Goal: Task Accomplishment & Management: Complete application form

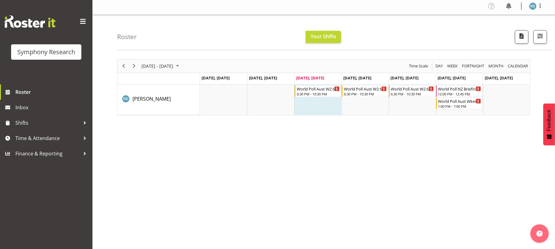
scroll to position [2, 0]
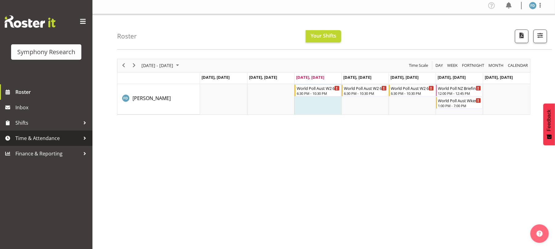
click at [59, 132] on link "Time & Attendance" at bounding box center [46, 138] width 92 height 15
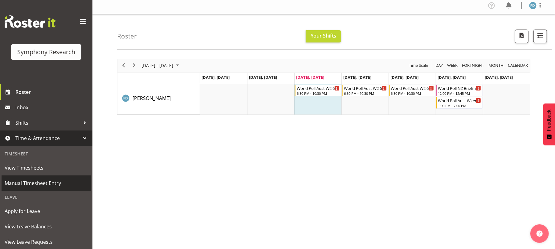
click at [59, 184] on span "Manual Timesheet Entry" at bounding box center [46, 183] width 83 height 9
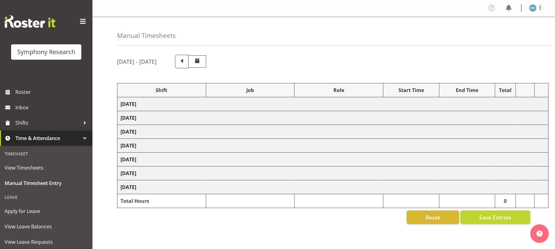
select select "2940"
select select "10242"
select select "47"
select select "17153"
select select "10239"
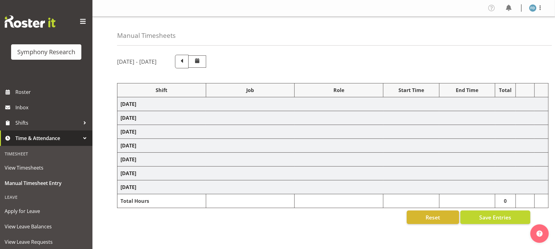
select select "47"
select select "2940"
select select "10242"
select select "47"
select select "17153"
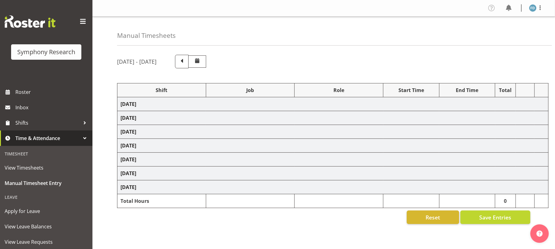
select select "10239"
select select "47"
select select "2940"
select select "10242"
select select "47"
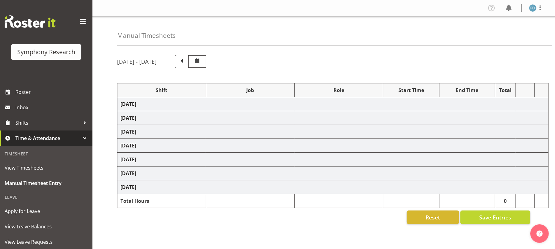
select select "17153"
select select "10239"
select select "47"
select select "2940"
select select "10242"
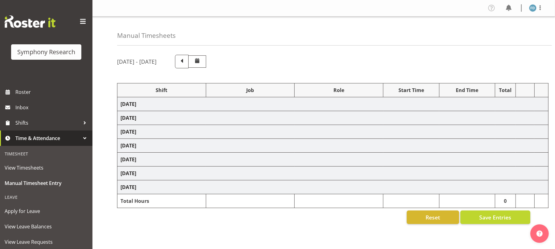
select select "47"
select select "17153"
select select "10239"
select select "47"
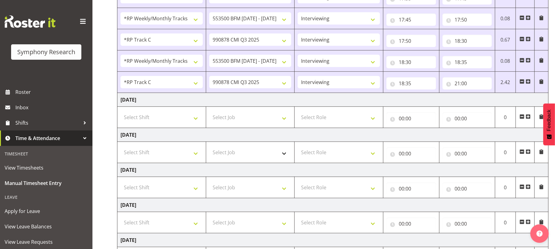
scroll to position [225, 0]
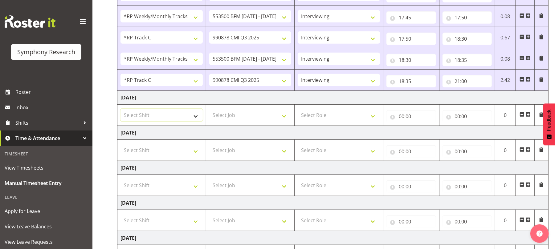
click at [197, 117] on select "Select Shift !!Project Briefing (Job to be assigned) !!Weekend Residential (Ros…" at bounding box center [161, 115] width 82 height 12
select select "56692"
click at [120, 111] on select "Select Shift !!Project Briefing (Job to be assigned) !!Weekend Residential (Ros…" at bounding box center [161, 115] width 82 height 12
click at [196, 119] on select "!!Project Briefing (Job to be assigned) !!Weekend Residential (Roster IT Shift …" at bounding box center [161, 115] width 82 height 12
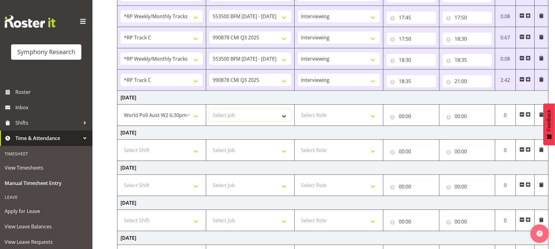
click at [285, 119] on select "Select Job 550060 IF Admin 553492 World Poll Aus Wave 2 Main 2025 553500 BFM Ju…" at bounding box center [250, 115] width 82 height 12
select select "10499"
click at [209, 111] on select "Select Job 550060 IF Admin 553492 World Poll Aus Wave 2 Main 2025 553500 BFM Ju…" at bounding box center [250, 115] width 82 height 12
click at [374, 117] on select "Select Role Briefing Interviewing" at bounding box center [338, 115] width 82 height 12
select select "47"
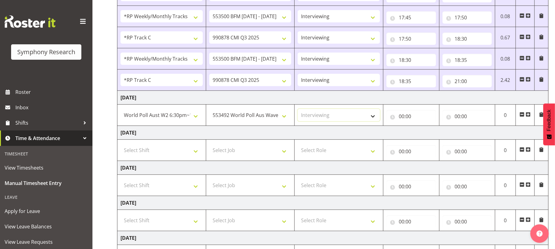
click at [297, 111] on select "Select Role Briefing Interviewing" at bounding box center [338, 115] width 82 height 12
click at [400, 120] on input "00:00" at bounding box center [411, 116] width 50 height 12
click at [427, 135] on select "00 01 02 03 04 05 06 07 08 09 10 11 12 13 14 15 16 17 18 19 20 21 22 23" at bounding box center [428, 132] width 14 height 12
select select "18"
click at [421, 128] on select "00 01 02 03 04 05 06 07 08 09 10 11 12 13 14 15 16 17 18 19 20 21 22 23" at bounding box center [428, 132] width 14 height 12
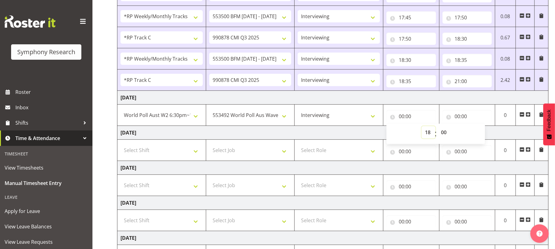
type input "18:00"
click at [441, 132] on select "00 01 02 03 04 05 06 07 08 09 10 11 12 13 14 15 16 17 18 19 20 21 22 23 24 25 2…" at bounding box center [444, 132] width 14 height 12
select select "30"
click at [437, 128] on select "00 01 02 03 04 05 06 07 08 09 10 11 12 13 14 15 16 17 18 19 20 21 22 23 24 25 2…" at bounding box center [444, 132] width 14 height 12
type input "18:30"
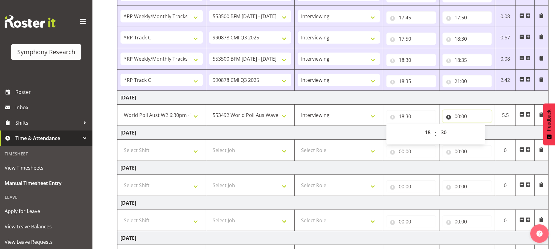
click at [459, 120] on input "00:00" at bounding box center [467, 116] width 50 height 12
click at [483, 135] on select "00 01 02 03 04 05 06 07 08 09 10 11 12 13 14 15 16 17 18 19 20 21 22 23" at bounding box center [484, 132] width 14 height 12
select select "19"
click at [477, 128] on select "00 01 02 03 04 05 06 07 08 09 10 11 12 13 14 15 16 17 18 19 20 21 22 23" at bounding box center [484, 132] width 14 height 12
type input "19:00"
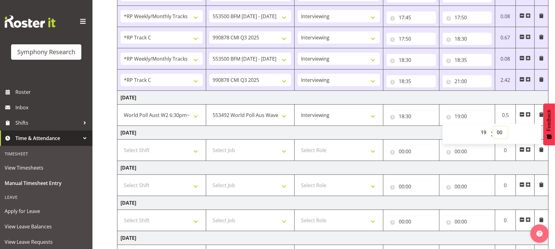
click at [501, 135] on select "00 01 02 03 04 05 06 07 08 09 10 11 12 13 14 15 16 17 18 19 20 21 22 23 24 25 2…" at bounding box center [500, 132] width 14 height 12
select select "45"
click at [493, 128] on select "00 01 02 03 04 05 06 07 08 09 10 11 12 13 14 15 16 17 18 19 20 21 22 23 24 25 2…" at bounding box center [500, 132] width 14 height 12
type input "19:45"
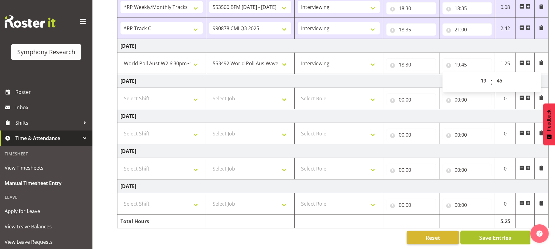
click at [495, 234] on span "Save Entries" at bounding box center [495, 238] width 32 height 8
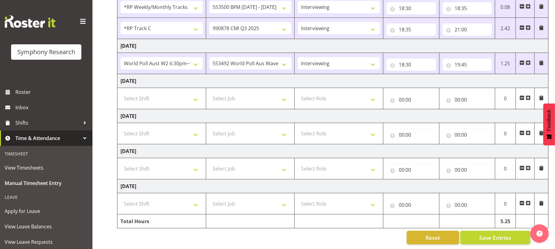
click at [528, 60] on span at bounding box center [527, 62] width 5 height 5
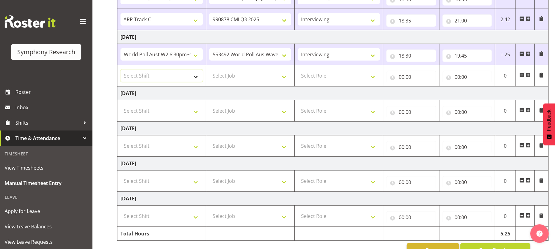
click at [194, 82] on select "Select Shift !!Project Briefing (Job to be assigned) !!Weekend Residential (Ros…" at bounding box center [161, 76] width 82 height 12
click at [120, 71] on select "Select Shift !!Project Briefing (Job to be assigned) !!Weekend Residential (Ros…" at bounding box center [161, 76] width 82 height 12
click at [196, 79] on select "!!Project Briefing (Job to be assigned) !!Weekend Residential (Roster IT Shift …" at bounding box center [161, 76] width 82 height 12
click at [195, 80] on select "!!Project Briefing (Job to be assigned) !!Weekend Residential (Roster IT Shift …" at bounding box center [161, 76] width 82 height 12
select select "17153"
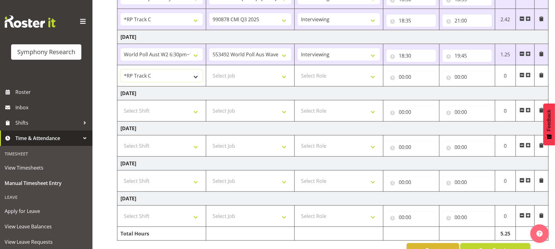
click at [120, 71] on select "!!Project Briefing (Job to be assigned) !!Weekend Residential (Roster IT Shift …" at bounding box center [161, 76] width 82 height 12
click at [284, 81] on select "Select Job 550060 IF Admin 553492 World Poll Aus Wave 2 Main 2025 553500 BFM Ju…" at bounding box center [250, 76] width 82 height 12
select select "10239"
click at [209, 71] on select "Select Job 550060 IF Admin 553492 World Poll Aus Wave 2 Main 2025 553500 BFM Ju…" at bounding box center [250, 76] width 82 height 12
click at [372, 82] on select "Select Role Briefing Interviewing" at bounding box center [338, 76] width 82 height 12
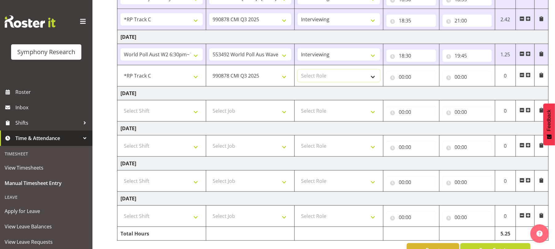
select select "47"
click at [297, 71] on select "Select Role Briefing Interviewing" at bounding box center [338, 76] width 82 height 12
click at [401, 78] on input "00:00" at bounding box center [411, 77] width 50 height 12
click at [428, 95] on select "00 01 02 03 04 05 06 07 08 09 10 11 12 13 14 15 16 17 18 19 20 21 22 23" at bounding box center [428, 93] width 14 height 12
select select "19"
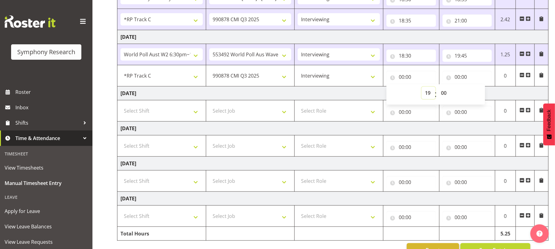
click at [421, 89] on select "00 01 02 03 04 05 06 07 08 09 10 11 12 13 14 15 16 17 18 19 20 21 22 23" at bounding box center [428, 93] width 14 height 12
type input "19:00"
click at [443, 94] on select "00 01 02 03 04 05 06 07 08 09 10 11 12 13 14 15 16 17 18 19 20 21 22 23 24 25 2…" at bounding box center [444, 93] width 14 height 12
select select "45"
click at [437, 89] on select "00 01 02 03 04 05 06 07 08 09 10 11 12 13 14 15 16 17 18 19 20 21 22 23 24 25 2…" at bounding box center [444, 93] width 14 height 12
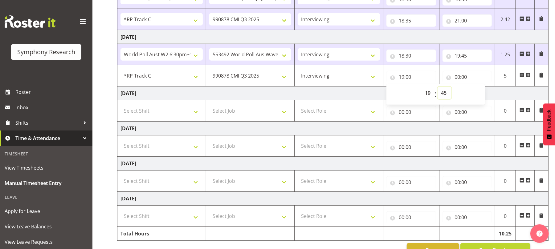
type input "19:45"
click at [456, 80] on input "00:00" at bounding box center [467, 77] width 50 height 12
click at [482, 95] on select "00 01 02 03 04 05 06 07 08 09 10 11 12 13 14 15 16 17 18 19 20 21 22 23" at bounding box center [484, 93] width 14 height 12
select select "21"
click at [477, 89] on select "00 01 02 03 04 05 06 07 08 09 10 11 12 13 14 15 16 17 18 19 20 21 22 23" at bounding box center [484, 93] width 14 height 12
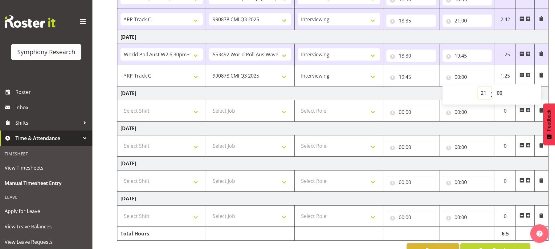
type input "21:00"
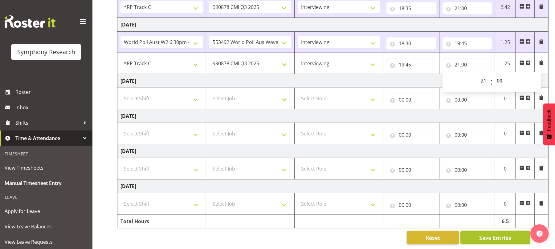
click at [487, 234] on span "Save Entries" at bounding box center [495, 238] width 32 height 8
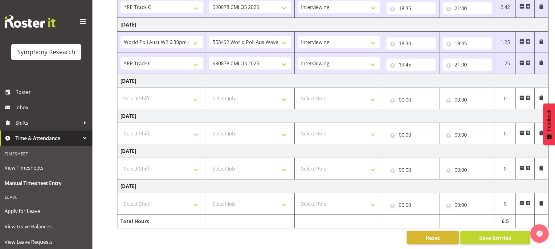
click at [530, 60] on span at bounding box center [527, 62] width 5 height 5
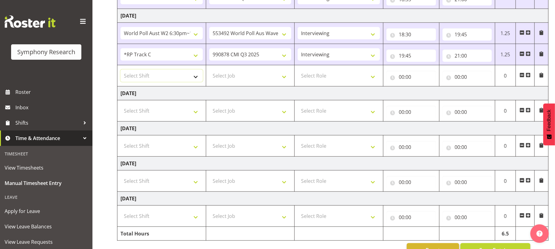
click at [199, 81] on select "Select Shift !!Project Briefing (Job to be assigned) !!Weekend Residential (Ros…" at bounding box center [161, 76] width 82 height 12
select select "56692"
click at [120, 71] on select "Select Shift !!Project Briefing (Job to be assigned) !!Weekend Residential (Ros…" at bounding box center [161, 76] width 82 height 12
click at [285, 82] on select "Select Job 550060 IF Admin 553492 World Poll Aus Wave 2 Main 2025 553500 BFM Ju…" at bounding box center [250, 76] width 82 height 12
select select "10499"
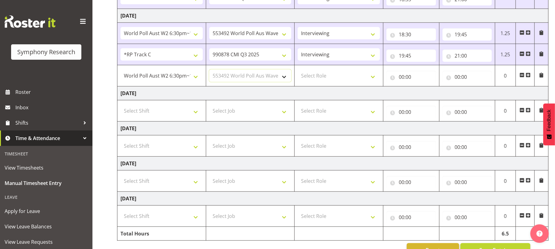
click at [209, 71] on select "Select Job 550060 IF Admin 553492 World Poll Aus Wave 2 Main 2025 553500 BFM Ju…" at bounding box center [250, 76] width 82 height 12
click at [375, 80] on select "Select Role Briefing Interviewing" at bounding box center [338, 76] width 82 height 12
select select "47"
click at [297, 71] on select "Select Role Briefing Interviewing" at bounding box center [338, 76] width 82 height 12
click at [402, 82] on input "00:00" at bounding box center [411, 77] width 50 height 12
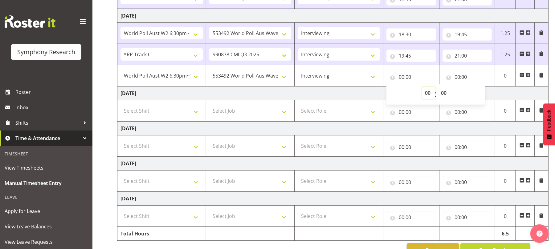
click at [427, 94] on select "00 01 02 03 04 05 06 07 08 09 10 11 12 13 14 15 16 17 18 19 20 21 22 23" at bounding box center [428, 93] width 14 height 12
select select "21"
click at [421, 89] on select "00 01 02 03 04 05 06 07 08 09 10 11 12 13 14 15 16 17 18 19 20 21 22 23" at bounding box center [428, 93] width 14 height 12
type input "21:00"
click at [459, 79] on input "00:00" at bounding box center [467, 77] width 50 height 12
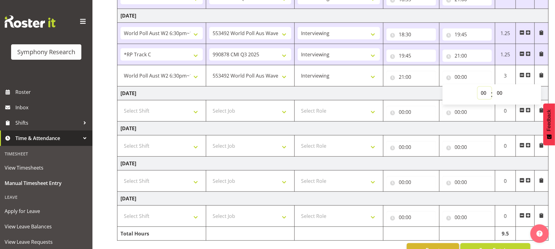
click at [482, 93] on select "00 01 02 03 04 05 06 07 08 09 10 11 12 13 14 15 16 17 18 19 20 21 22 23" at bounding box center [484, 93] width 14 height 12
select select "22"
click at [477, 89] on select "00 01 02 03 04 05 06 07 08 09 10 11 12 13 14 15 16 17 18 19 20 21 22 23" at bounding box center [484, 93] width 14 height 12
type input "22:00"
click at [501, 95] on select "00 01 02 03 04 05 06 07 08 09 10 11 12 13 14 15 16 17 18 19 20 21 22 23 24 25 2…" at bounding box center [500, 93] width 14 height 12
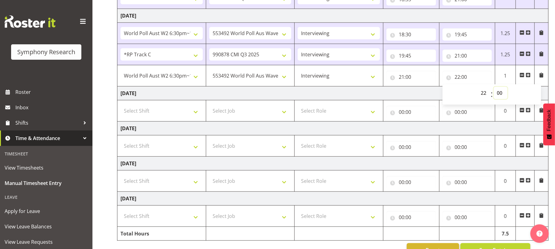
select select "30"
click at [493, 89] on select "00 01 02 03 04 05 06 07 08 09 10 11 12 13 14 15 16 17 18 19 20 21 22 23 24 25 2…" at bounding box center [500, 93] width 14 height 12
type input "22:30"
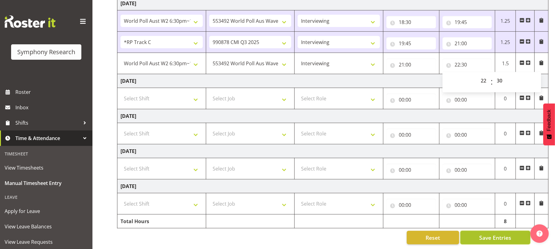
click at [496, 234] on span "Save Entries" at bounding box center [495, 238] width 32 height 8
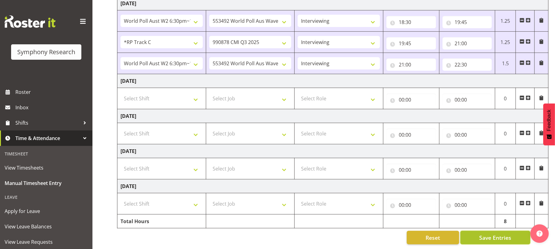
click at [488, 234] on span "Save Entries" at bounding box center [495, 238] width 32 height 8
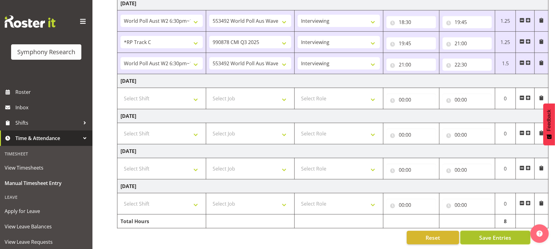
click at [488, 234] on span "Save Entries" at bounding box center [495, 238] width 32 height 8
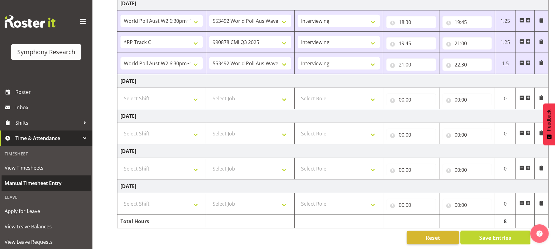
scroll to position [76, 0]
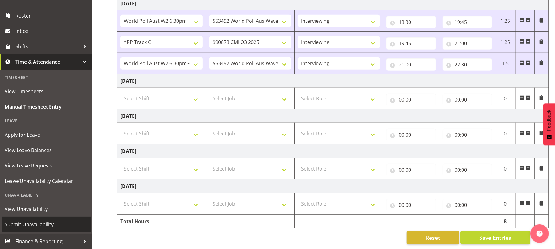
click at [38, 228] on span "Submit Unavailability" at bounding box center [46, 224] width 83 height 9
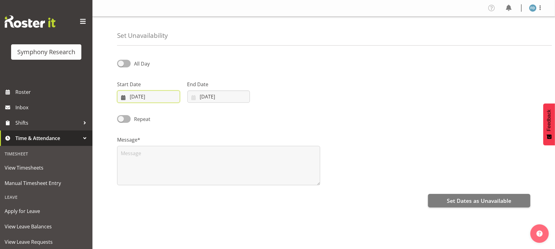
click at [127, 98] on input "13/08/2025" at bounding box center [148, 97] width 63 height 12
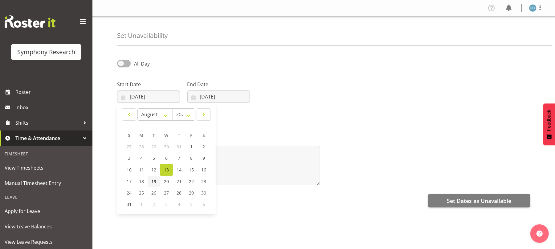
click at [153, 184] on span "19" at bounding box center [153, 182] width 5 height 6
type input "19/08/2025"
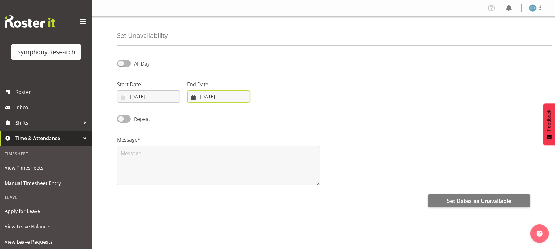
click at [192, 97] on input "13/08/2025" at bounding box center [218, 97] width 63 height 12
click at [226, 184] on span "19" at bounding box center [223, 182] width 5 height 6
type input "19/08/2025"
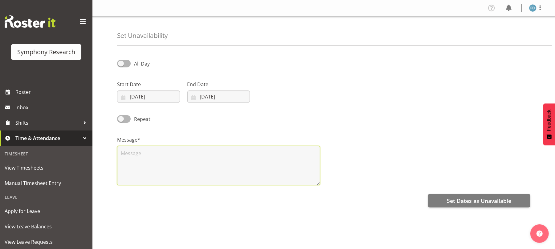
click at [204, 156] on textarea at bounding box center [218, 165] width 203 height 39
type textarea "unavail"
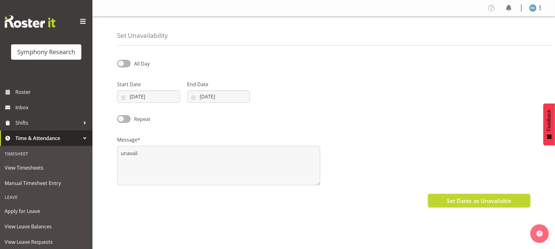
click at [460, 203] on span "Set Dates as Unavailable" at bounding box center [479, 201] width 64 height 8
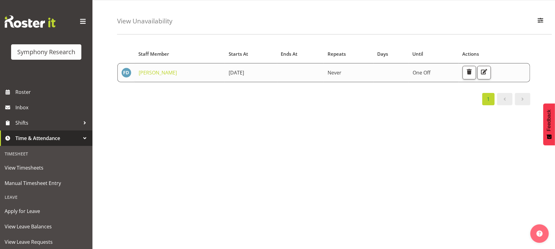
scroll to position [60, 0]
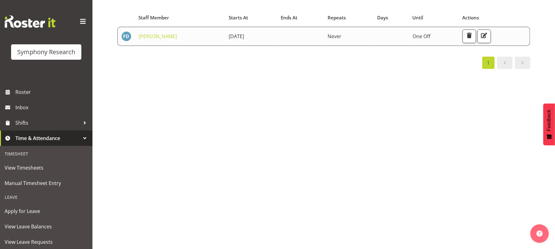
click at [208, 162] on div "Starts At Staff Member Starts At Ends At Repeats Days Until Actions [GEOGRAPHIC…" at bounding box center [336, 126] width 438 height 246
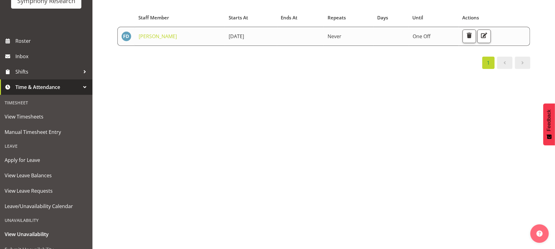
scroll to position [53, 0]
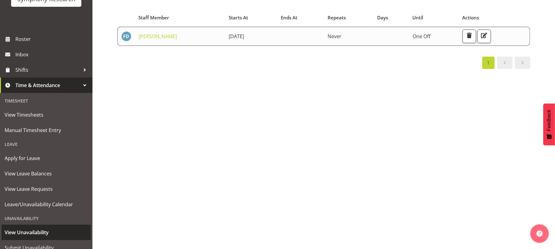
click at [38, 230] on span "View Unavailability" at bounding box center [46, 232] width 83 height 9
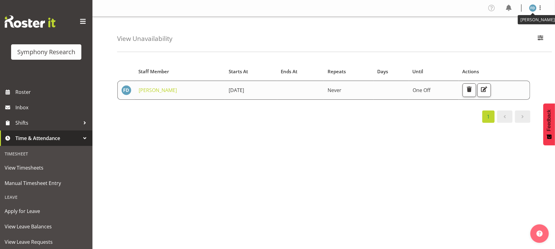
click at [534, 11] on img at bounding box center [532, 7] width 7 height 7
click at [511, 33] on link "Log Out" at bounding box center [513, 32] width 59 height 11
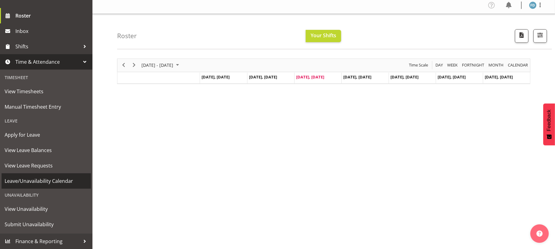
scroll to position [54, 0]
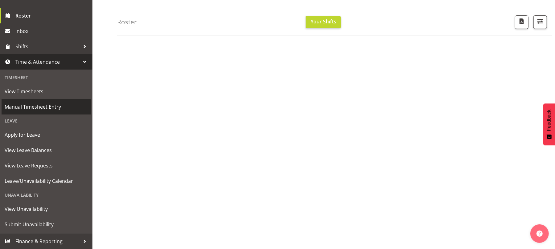
click at [42, 104] on span "Manual Timesheet Entry" at bounding box center [46, 106] width 83 height 9
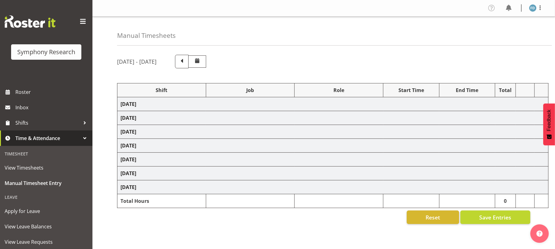
select select "2940"
select select "10242"
select select "47"
select select "17153"
select select "10239"
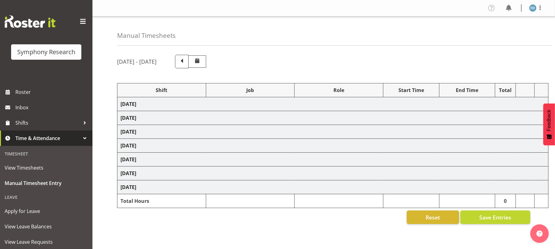
select select "47"
select select "2940"
select select "10242"
select select "47"
select select "17153"
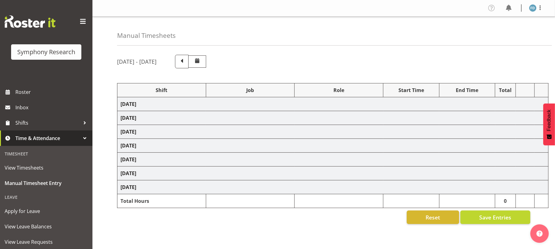
select select "10239"
select select "47"
select select "2940"
select select "10242"
select select "47"
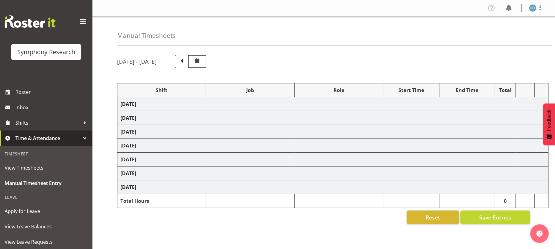
select select "17153"
select select "10239"
select select "47"
select select "2940"
select select "10242"
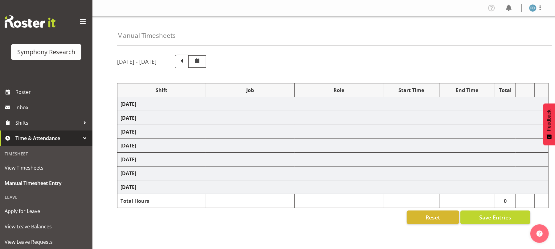
select select "47"
select select "17153"
select select "10239"
select select "47"
select select "56692"
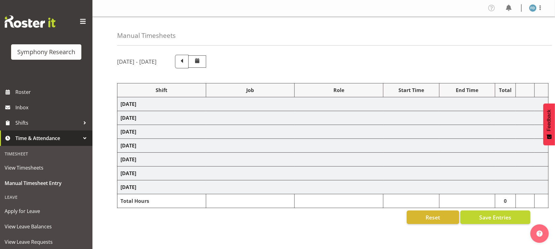
select select "10499"
select select "47"
select select "17153"
select select "10239"
select select "47"
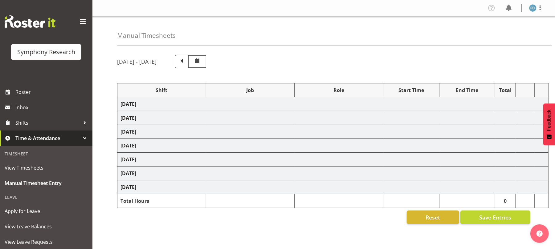
select select "56692"
select select "10499"
select select "47"
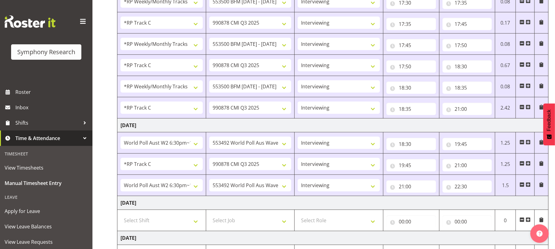
scroll to position [208, 0]
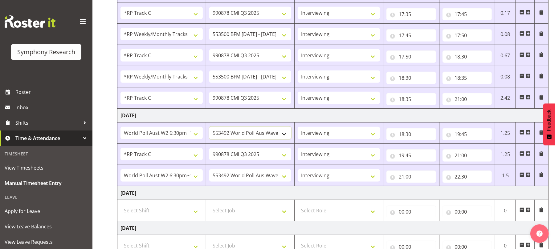
click at [284, 137] on select "550060 IF Admin 553492 World Poll Aus Wave 2 Main 2025 553500 BFM [DATE] - [DAT…" at bounding box center [250, 133] width 82 height 12
click at [286, 179] on select "550060 IF Admin 553492 World Poll Aus Wave 2 Main 2025 553500 BFM Jul - Sep 202…" at bounding box center [250, 175] width 82 height 12
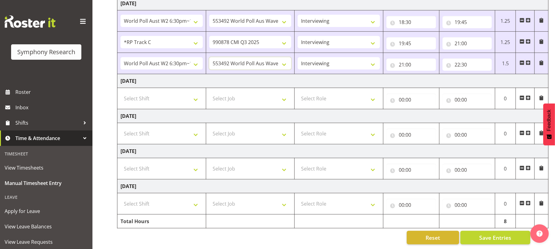
scroll to position [76, 0]
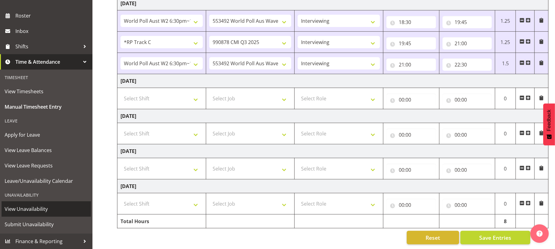
click at [36, 208] on span "View Unavailability" at bounding box center [46, 208] width 83 height 9
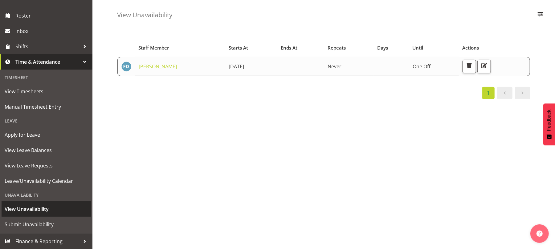
scroll to position [24, 0]
click at [57, 206] on span "View Unavailability" at bounding box center [46, 208] width 83 height 9
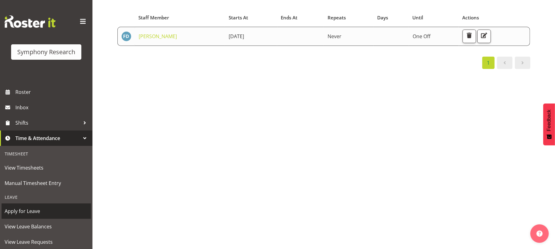
scroll to position [76, 0]
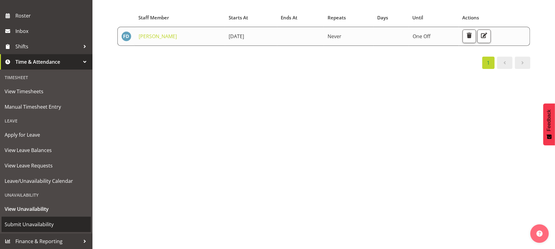
click at [37, 225] on span "Submit Unavailability" at bounding box center [46, 224] width 83 height 9
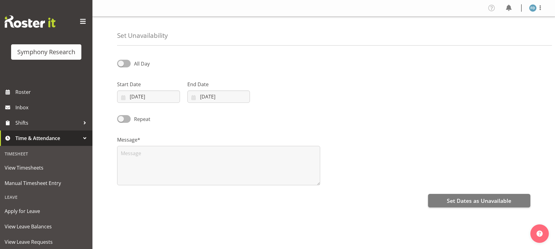
select select "7"
select select "2025"
click at [126, 99] on input "13/08/2025" at bounding box center [148, 97] width 63 height 12
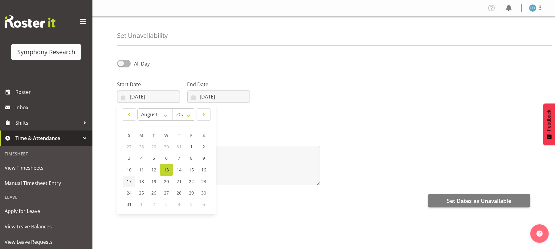
click at [130, 182] on span "17" at bounding box center [129, 182] width 5 height 6
type input "17/08/2025"
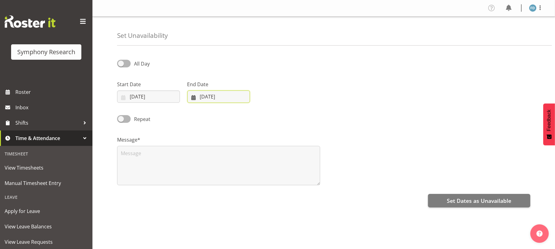
click at [196, 99] on input "13/08/2025" at bounding box center [218, 97] width 63 height 12
click at [201, 181] on span "17" at bounding box center [199, 182] width 5 height 6
type input "17/08/2025"
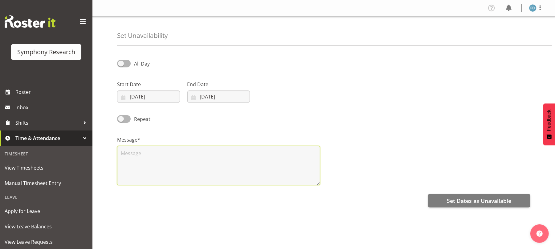
click at [198, 161] on textarea at bounding box center [218, 165] width 203 height 39
type textarea "unavail"
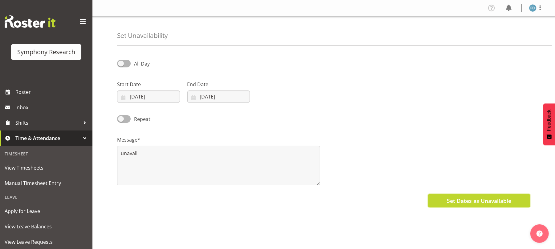
click at [463, 204] on span "Set Dates as Unavailable" at bounding box center [479, 201] width 64 height 8
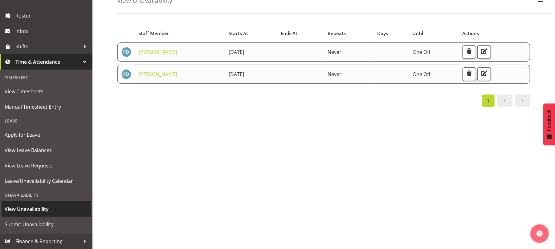
scroll to position [38, 0]
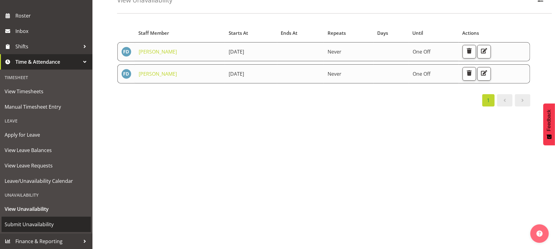
click at [40, 228] on span "Submit Unavailability" at bounding box center [46, 224] width 83 height 9
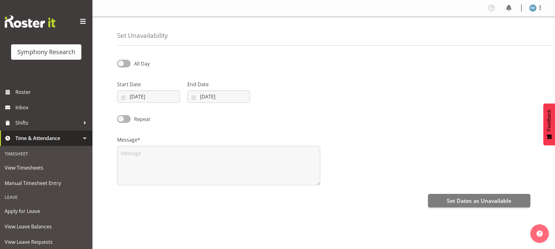
select select "7"
select select "2025"
click at [125, 100] on input "[DATE]" at bounding box center [148, 97] width 63 height 12
click at [202, 183] on span "23" at bounding box center [203, 182] width 5 height 6
type input "[DATE]"
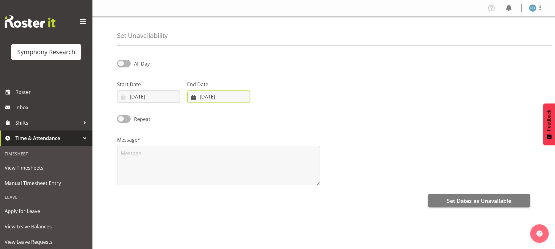
click at [195, 96] on input "[DATE]" at bounding box center [218, 97] width 63 height 12
click at [273, 179] on span "23" at bounding box center [273, 182] width 5 height 6
type input "[DATE]"
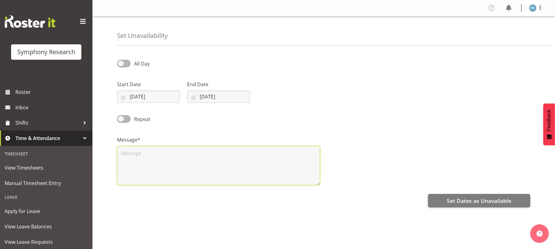
click at [246, 163] on textarea at bounding box center [218, 165] width 203 height 39
type textarea "unavail"
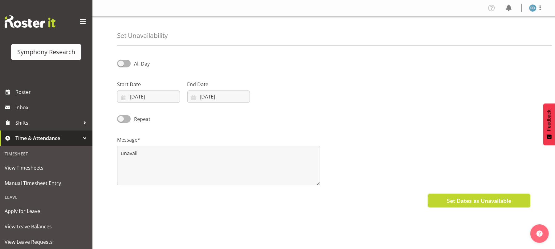
click at [459, 200] on span "Set Dates as Unavailable" at bounding box center [479, 201] width 64 height 8
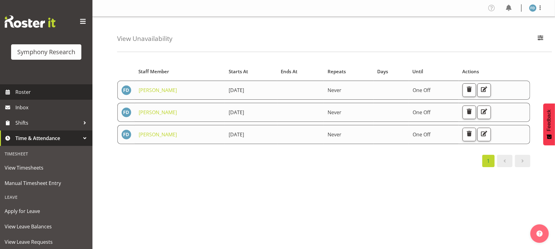
click at [33, 92] on span "Roster" at bounding box center [52, 91] width 74 height 9
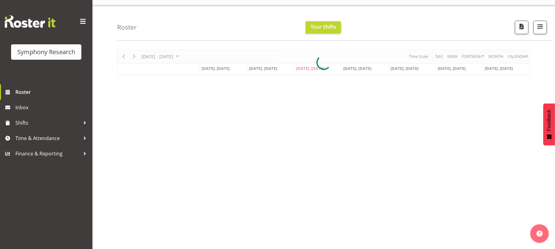
scroll to position [11, 0]
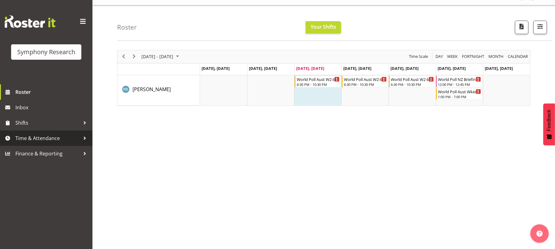
click at [50, 138] on span "Time & Attendance" at bounding box center [47, 138] width 65 height 9
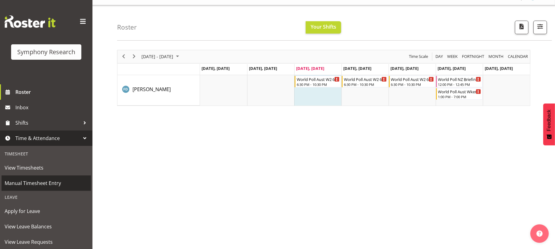
click at [47, 183] on span "Manual Timesheet Entry" at bounding box center [46, 183] width 83 height 9
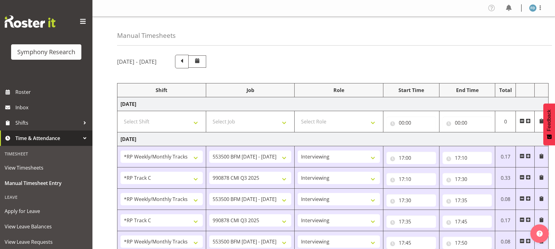
select select "2940"
select select "10242"
select select "47"
select select "17153"
select select "10239"
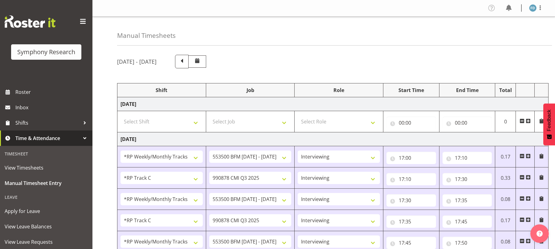
select select "47"
select select "2940"
select select "10242"
select select "47"
select select "17153"
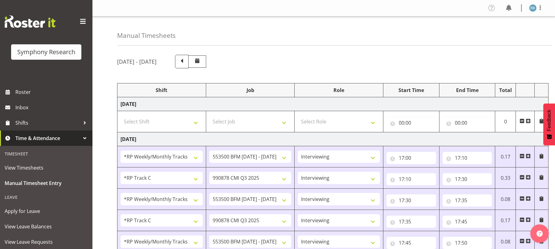
select select "10239"
select select "47"
select select "2940"
select select "10242"
select select "47"
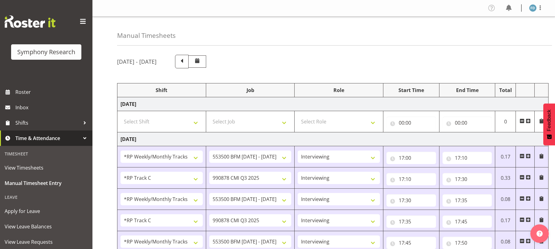
select select "17153"
select select "10239"
select select "47"
select select "2940"
select select "10242"
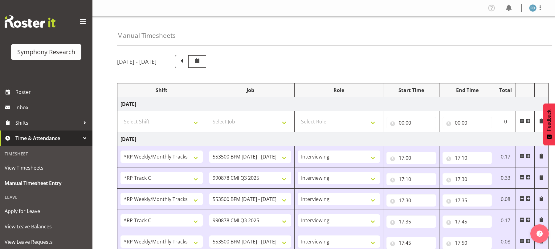
select select "47"
select select "17153"
select select "10239"
select select "47"
select select "56692"
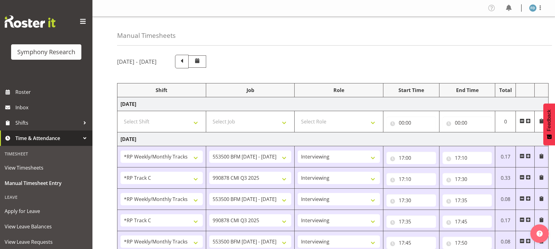
select select "10499"
select select "47"
select select "17153"
select select "10239"
select select "47"
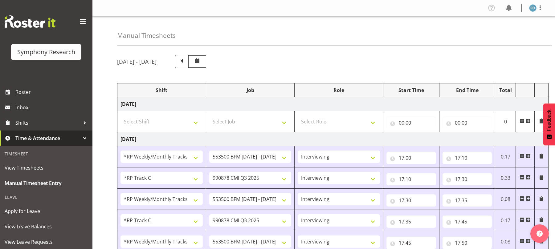
select select "56692"
select select "10499"
select select "47"
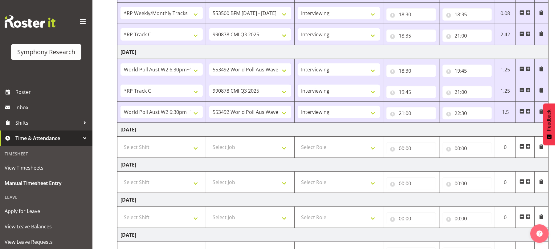
scroll to position [329, 0]
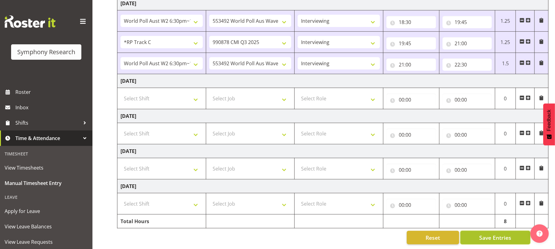
click at [492, 234] on span "Save Entries" at bounding box center [495, 238] width 32 height 8
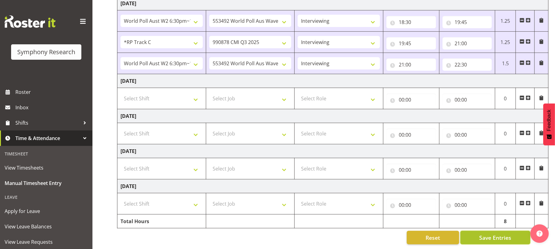
click at [492, 234] on span "Save Entries" at bounding box center [495, 238] width 32 height 8
click at [500, 234] on span "Save Entries" at bounding box center [495, 238] width 32 height 8
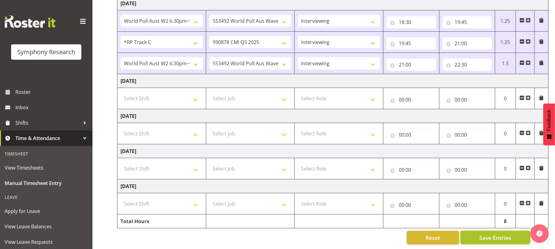
click at [500, 234] on span "Save Entries" at bounding box center [495, 238] width 32 height 8
click at [492, 234] on span "Save Entries" at bounding box center [495, 238] width 32 height 8
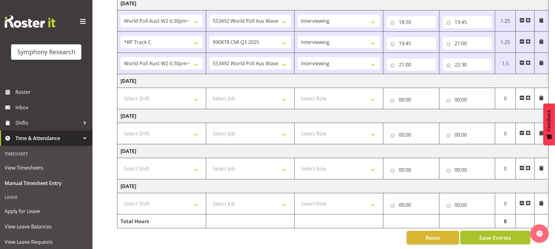
click at [492, 234] on span "Save Entries" at bounding box center [495, 238] width 32 height 8
click at [493, 234] on span "Save Entries" at bounding box center [495, 238] width 32 height 8
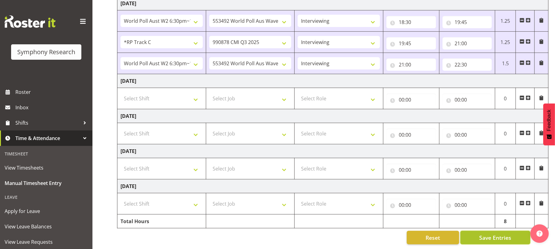
click at [493, 234] on span "Save Entries" at bounding box center [495, 238] width 32 height 8
click at [497, 234] on span "Save Entries" at bounding box center [495, 238] width 32 height 8
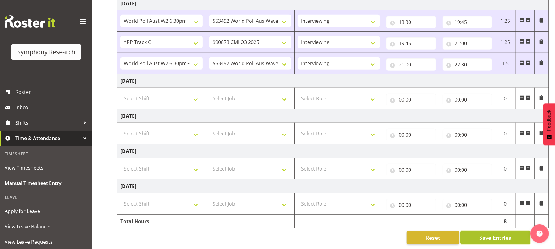
click at [497, 234] on span "Save Entries" at bounding box center [495, 238] width 32 height 8
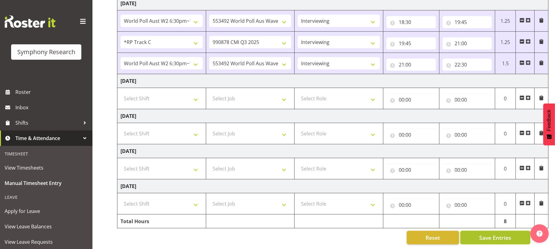
click at [495, 234] on span "Save Entries" at bounding box center [495, 238] width 32 height 8
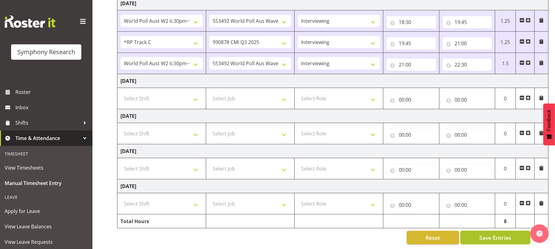
click at [495, 234] on span "Save Entries" at bounding box center [495, 238] width 32 height 8
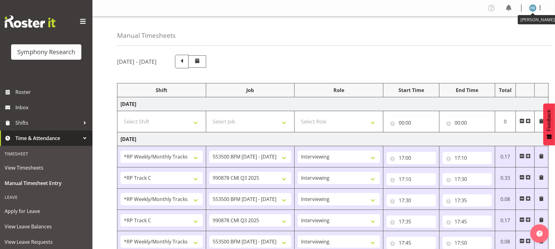
click at [530, 7] on img at bounding box center [532, 7] width 7 height 7
click at [498, 30] on link "Log Out" at bounding box center [513, 32] width 59 height 11
